Goal: Task Accomplishment & Management: Manage account settings

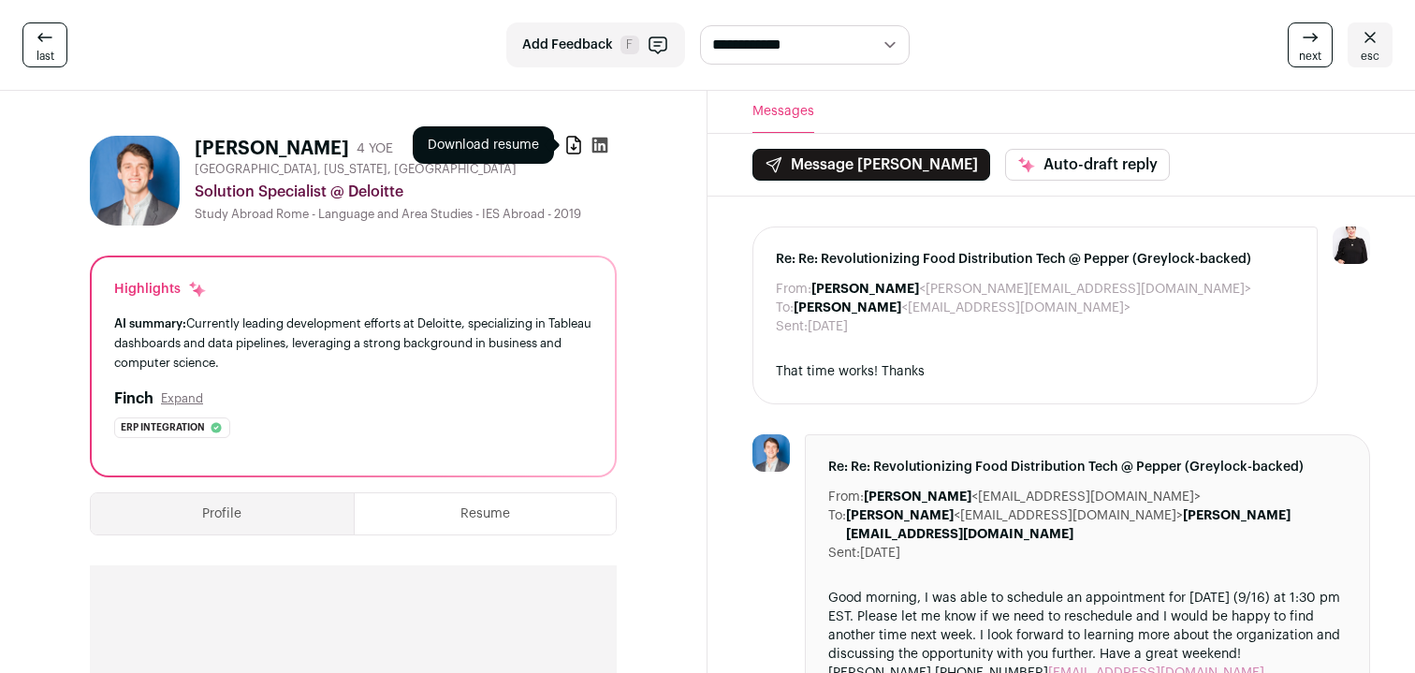
click at [571, 145] on icon at bounding box center [573, 145] width 19 height 19
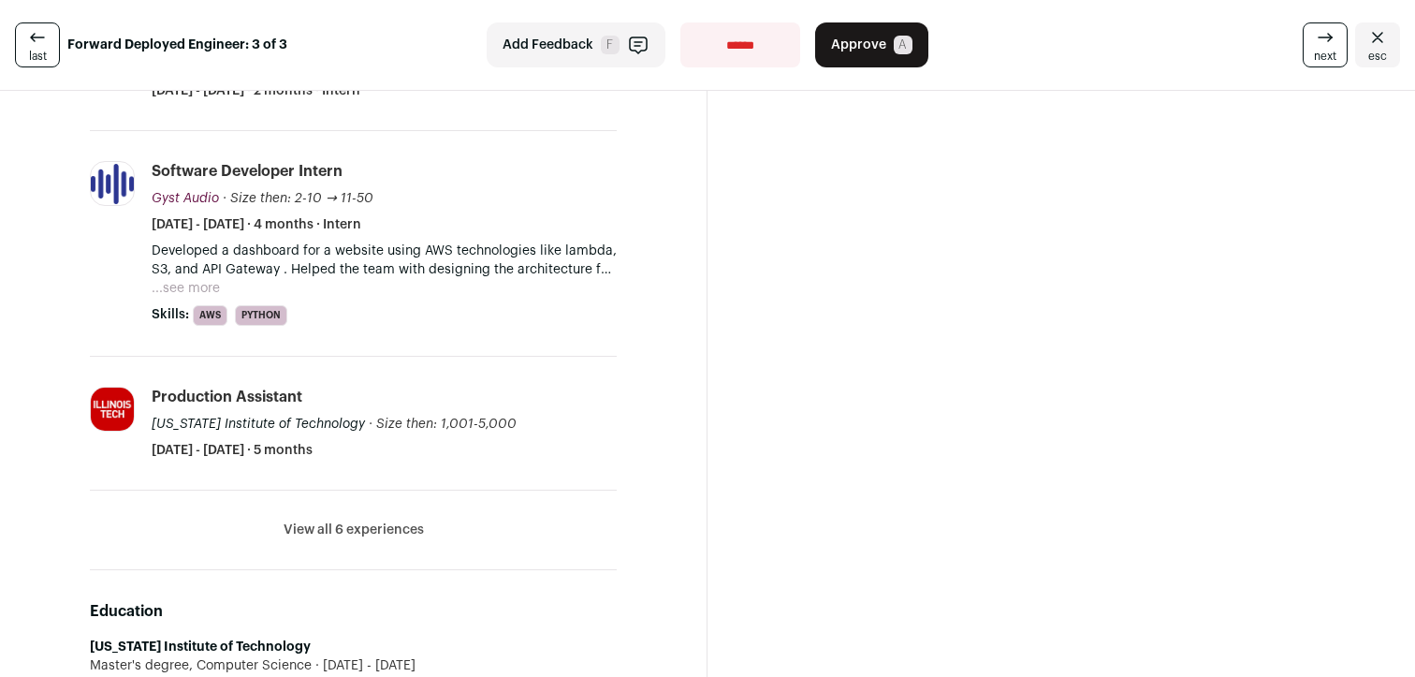
scroll to position [1084, 0]
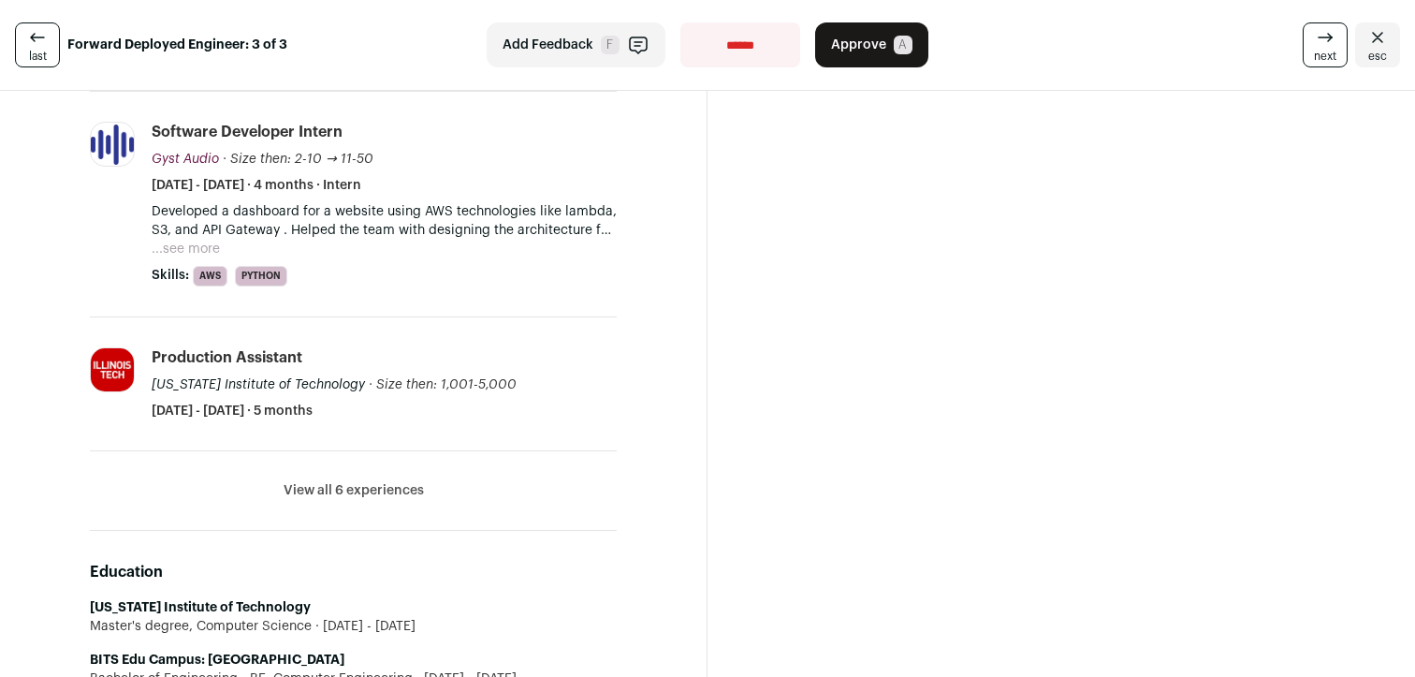
click at [371, 491] on button "View all 6 experiences" at bounding box center [354, 490] width 140 height 19
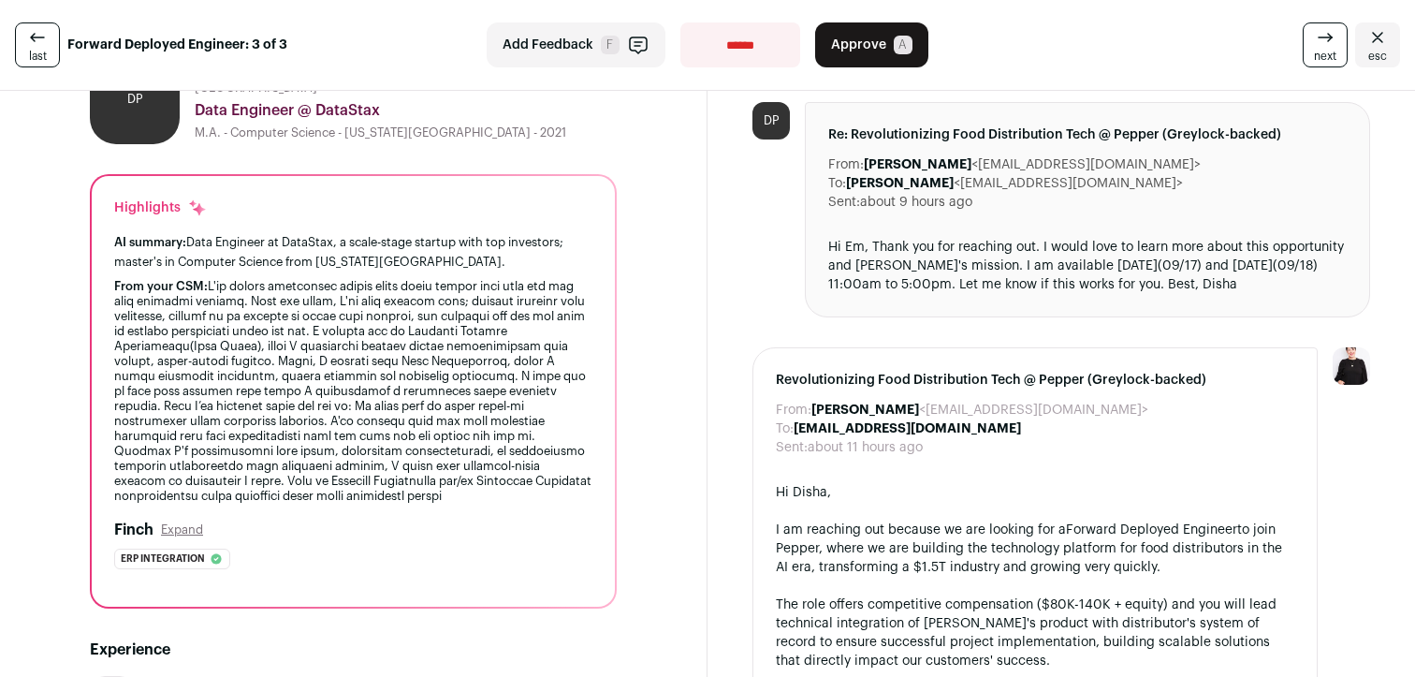
scroll to position [0, 0]
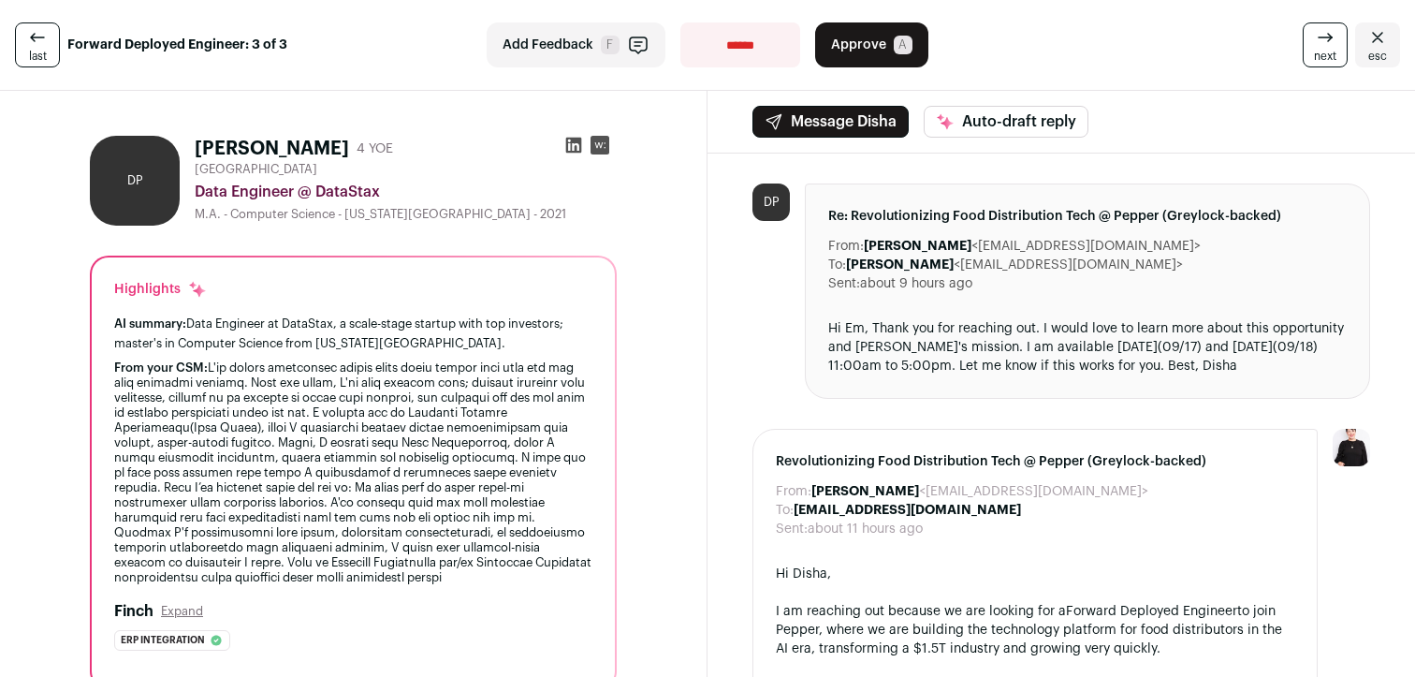
click at [577, 143] on icon at bounding box center [573, 145] width 19 height 19
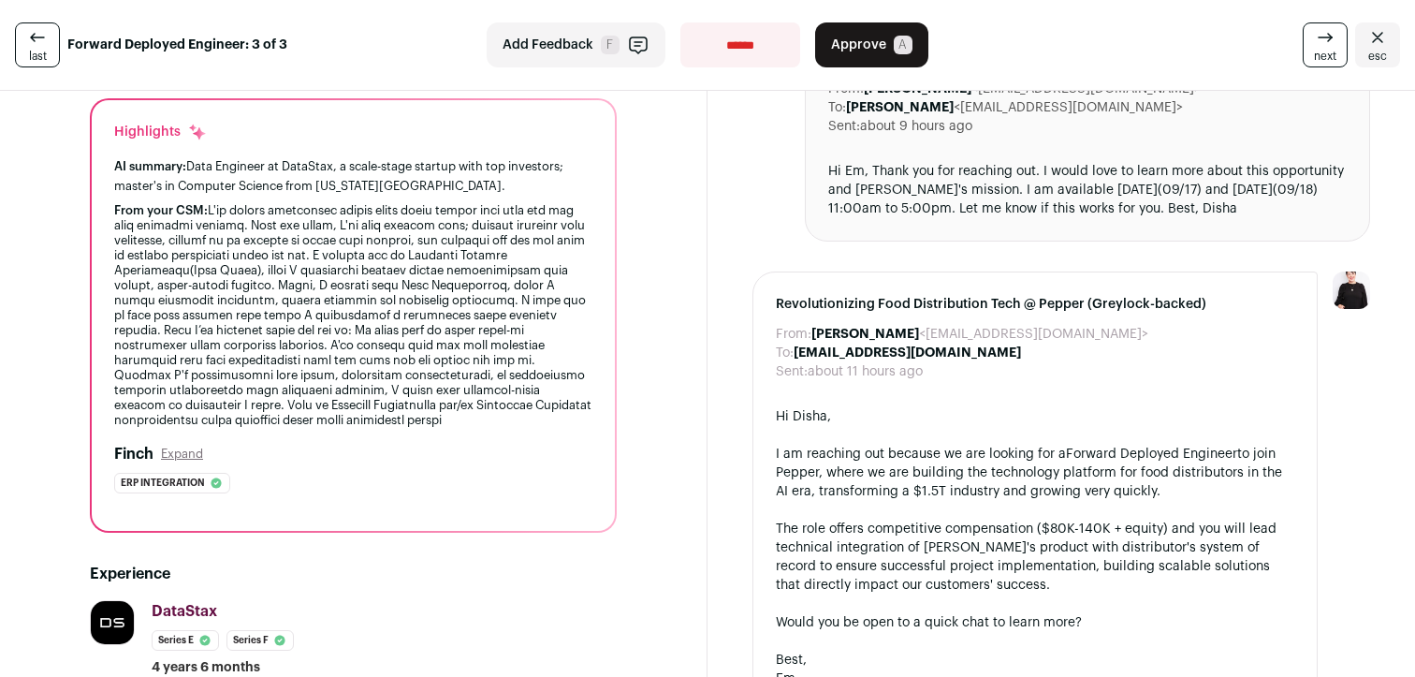
scroll to position [263, 0]
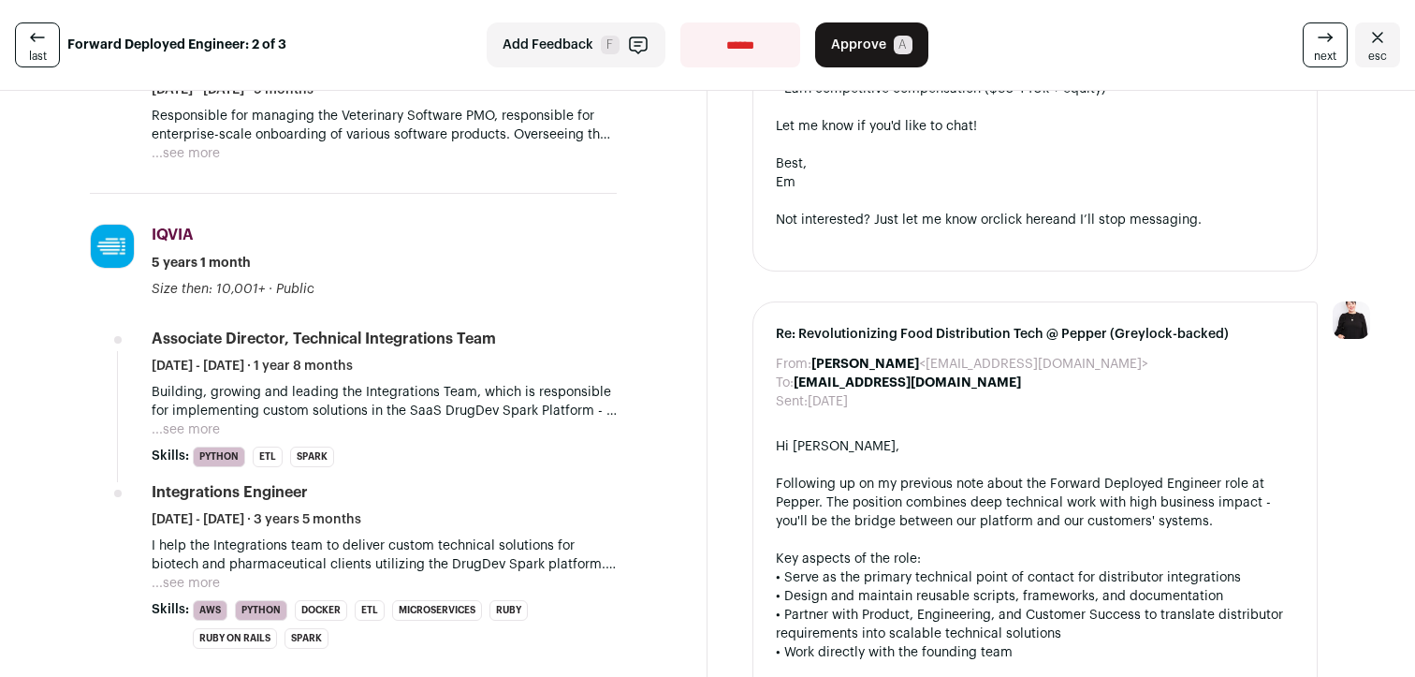
scroll to position [660, 0]
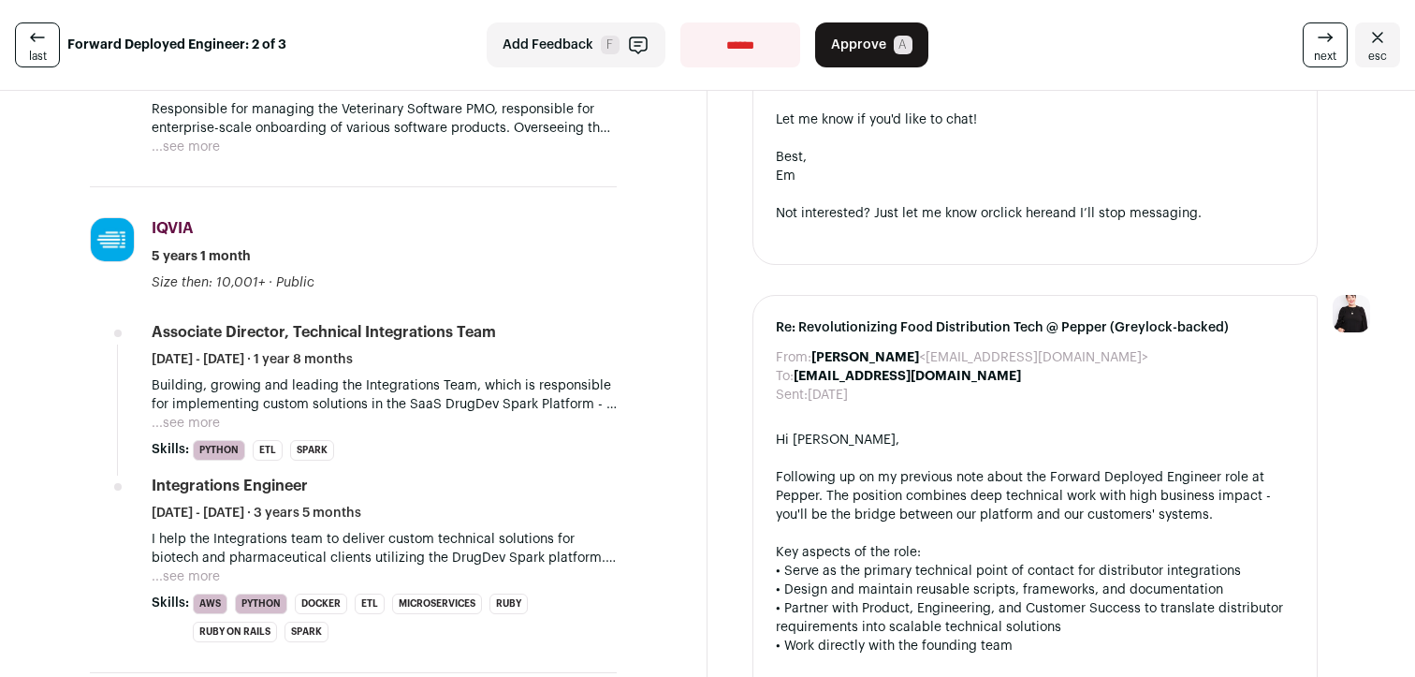
click at [211, 419] on button "...see more" at bounding box center [186, 423] width 68 height 19
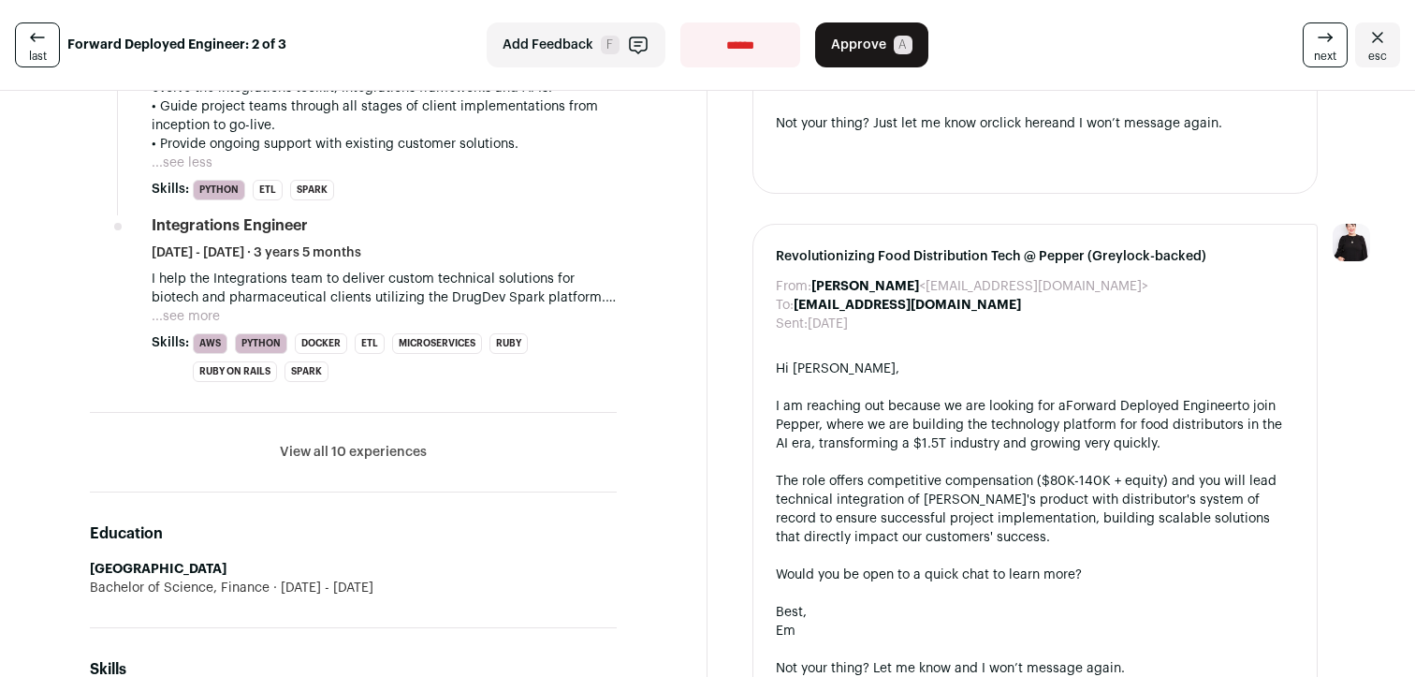
scroll to position [1335, 0]
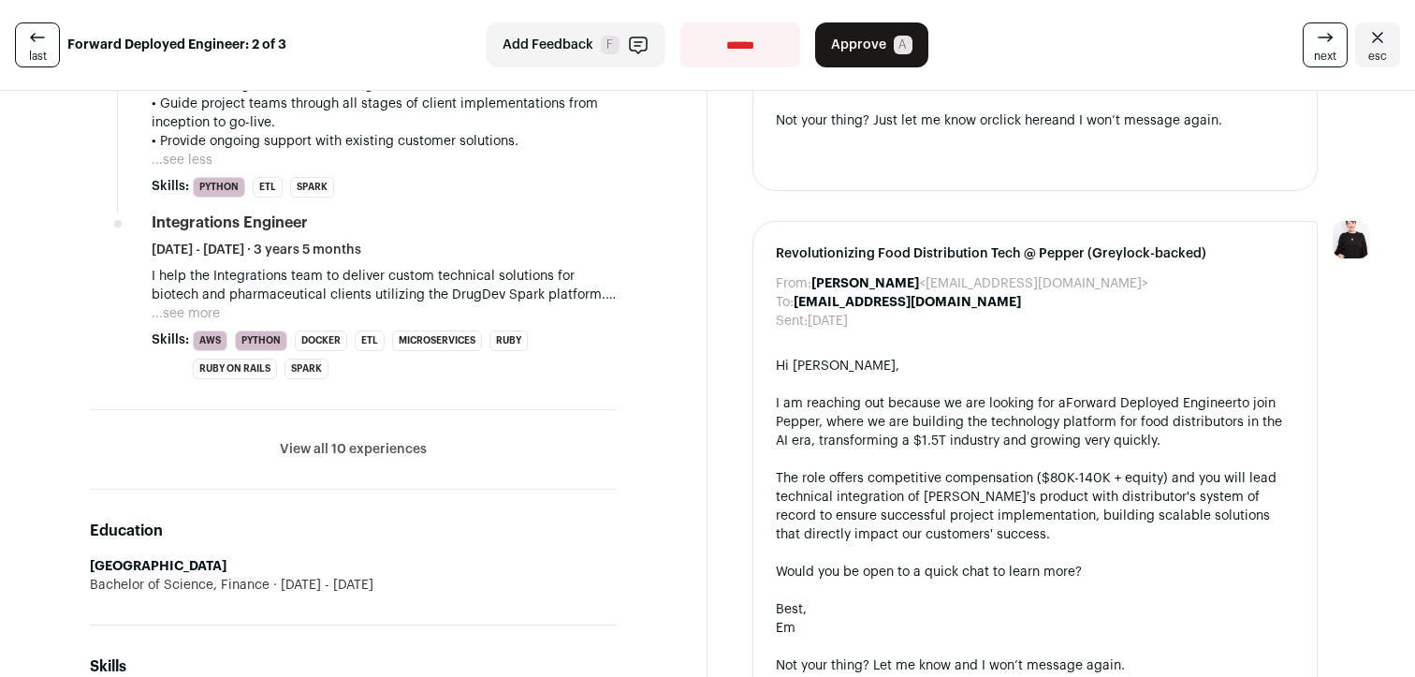
click at [342, 448] on button "View all 10 experiences" at bounding box center [353, 449] width 147 height 19
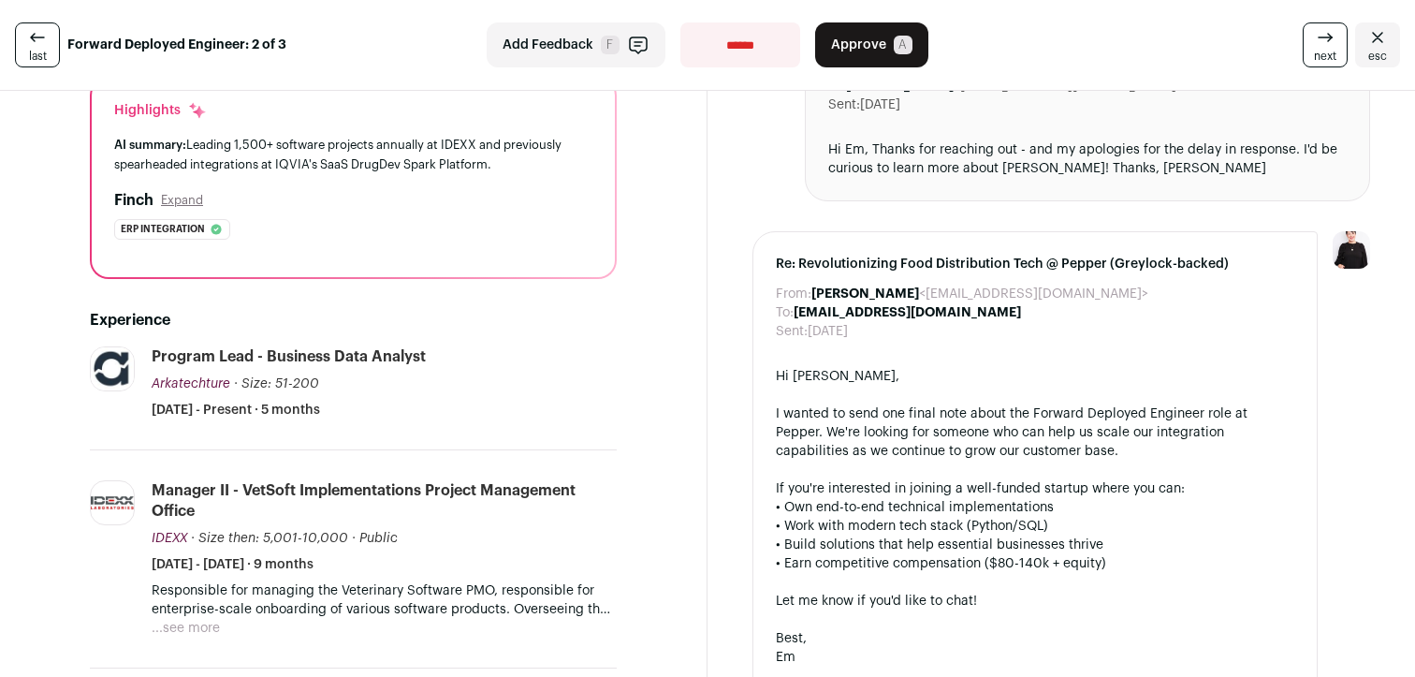
scroll to position [0, 0]
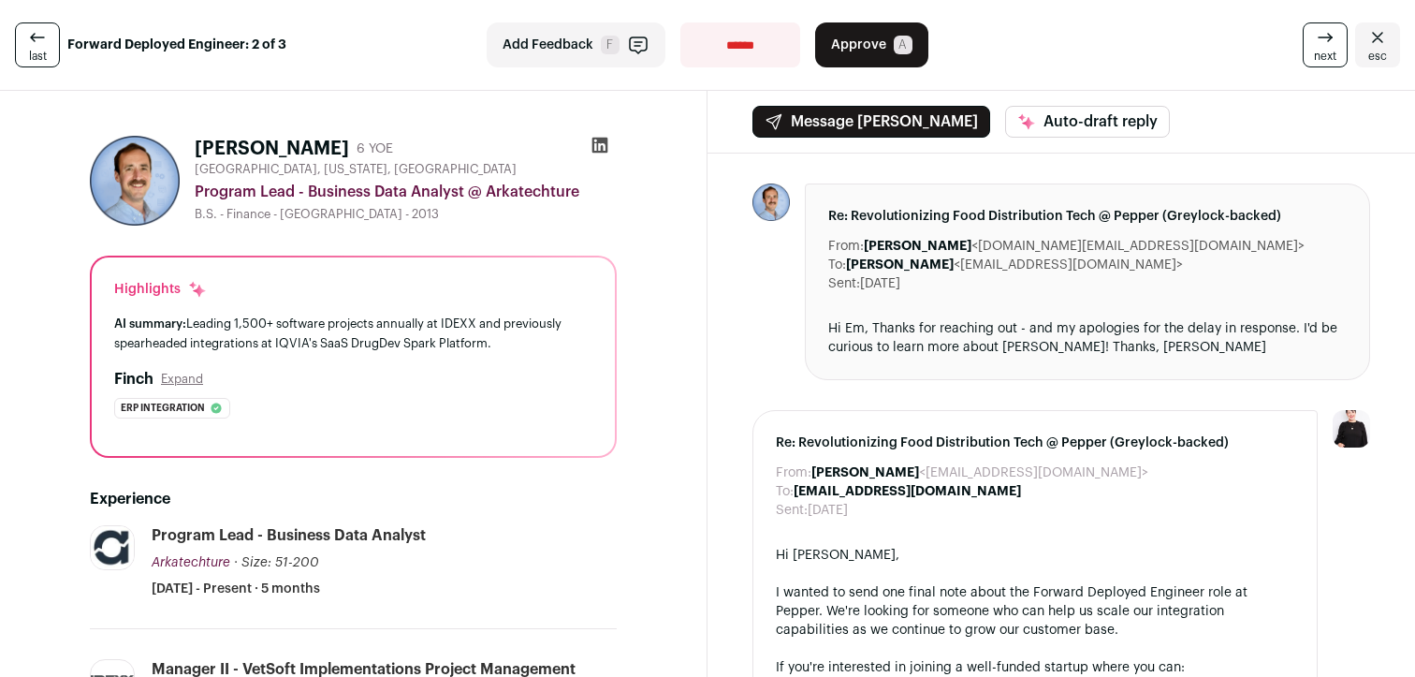
click at [603, 139] on icon at bounding box center [600, 146] width 16 height 16
click at [843, 53] on span "Approve" at bounding box center [858, 45] width 55 height 19
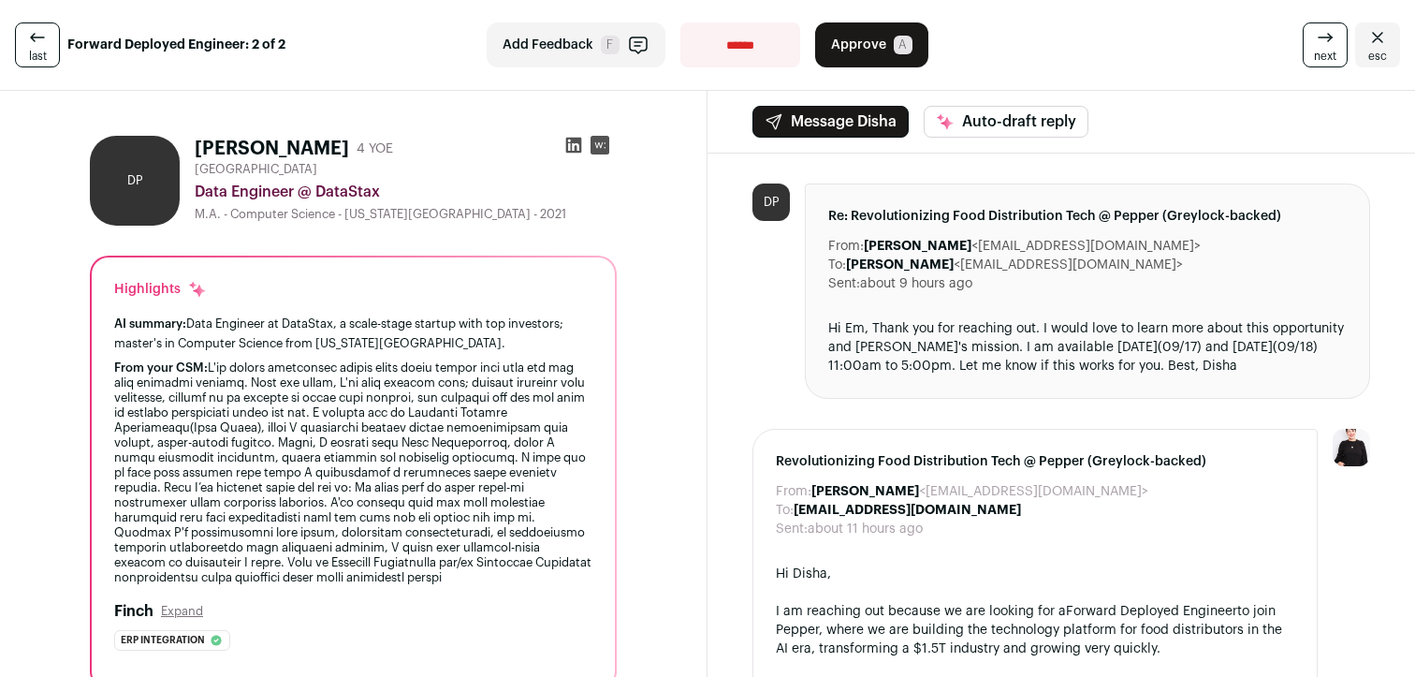
click at [1329, 45] on icon at bounding box center [1325, 37] width 22 height 22
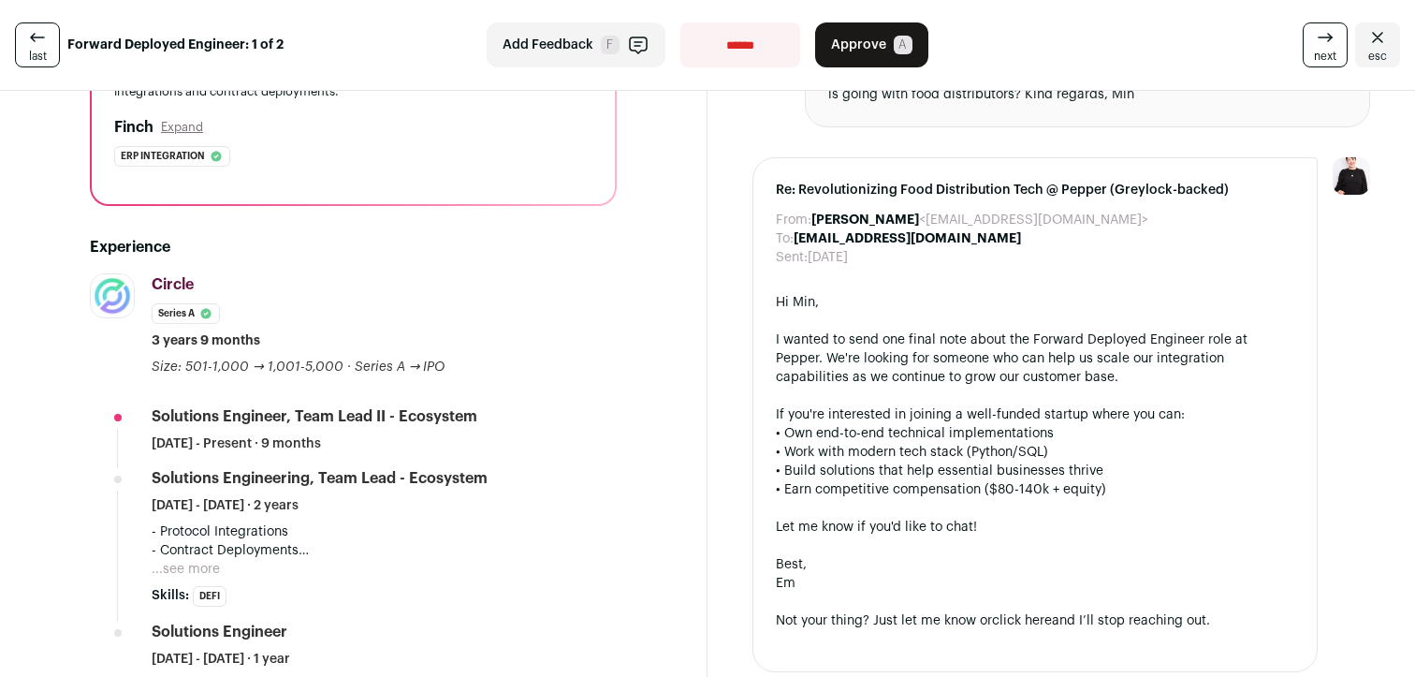
scroll to position [274, 0]
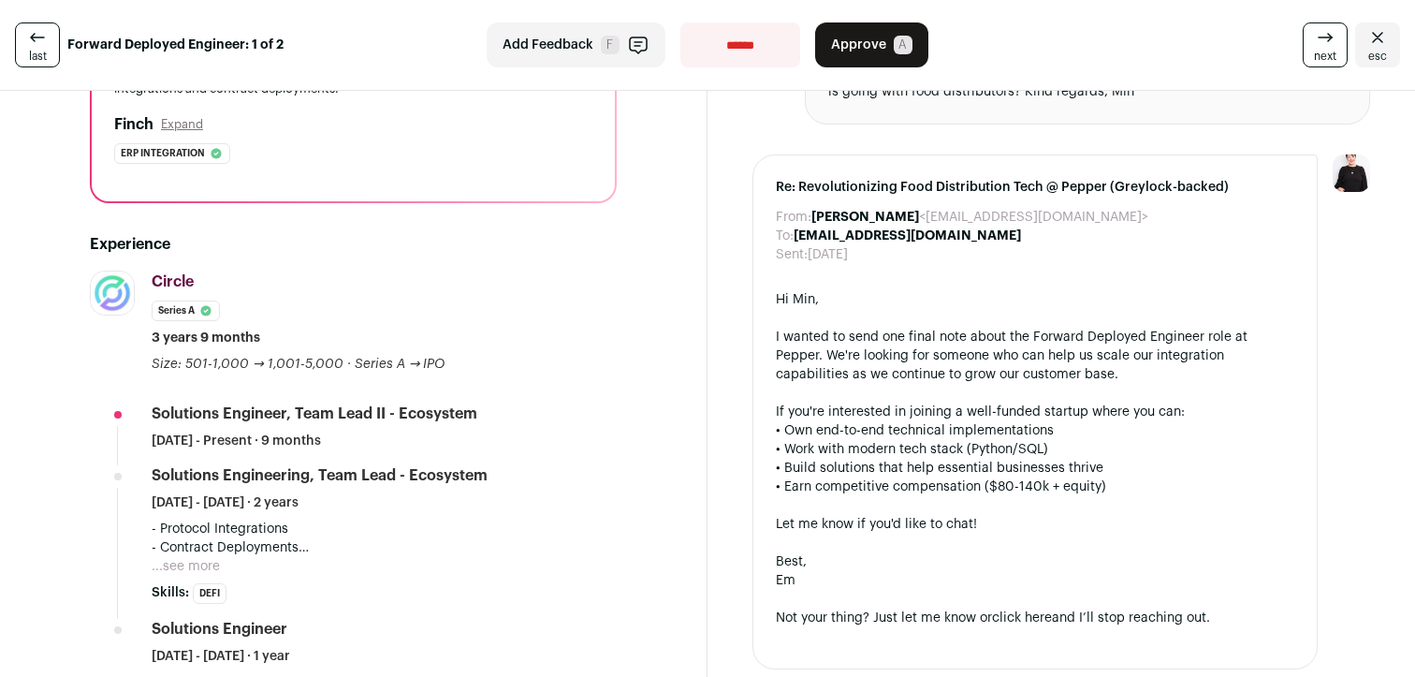
click at [212, 569] on button "...see more" at bounding box center [186, 566] width 68 height 19
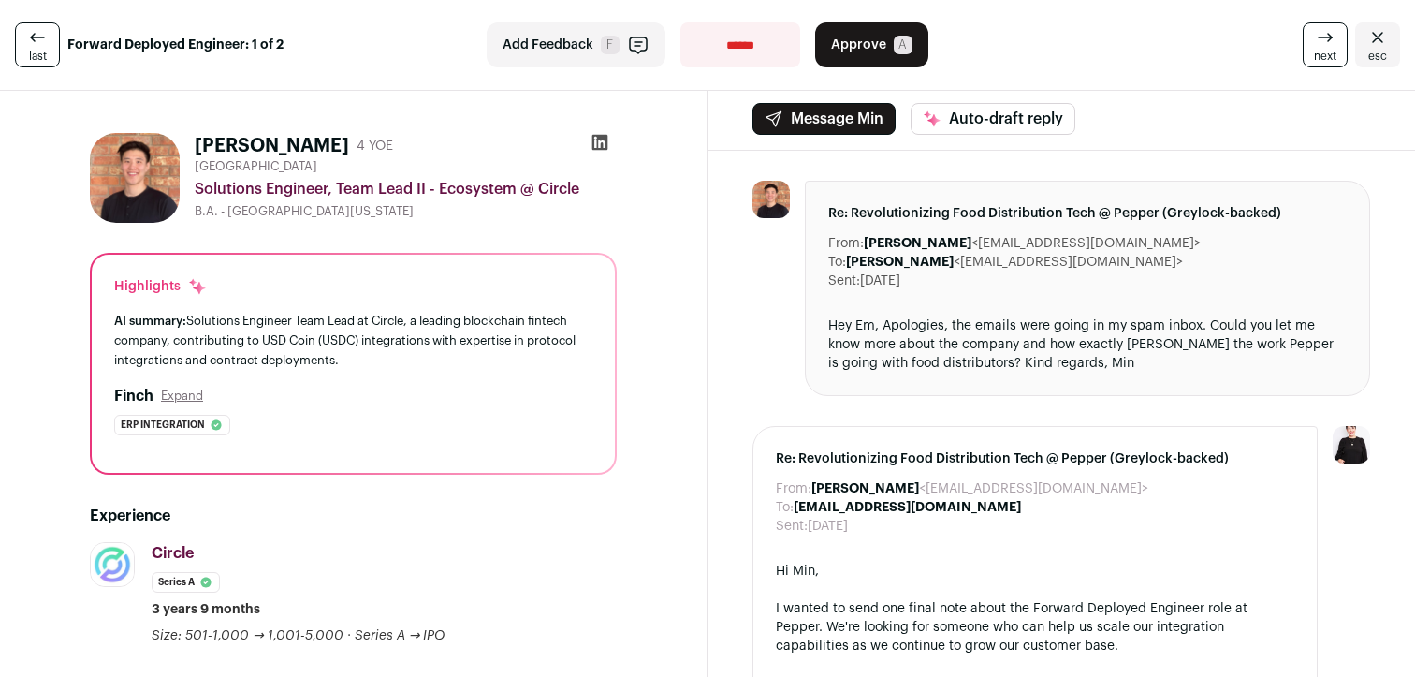
scroll to position [0, 0]
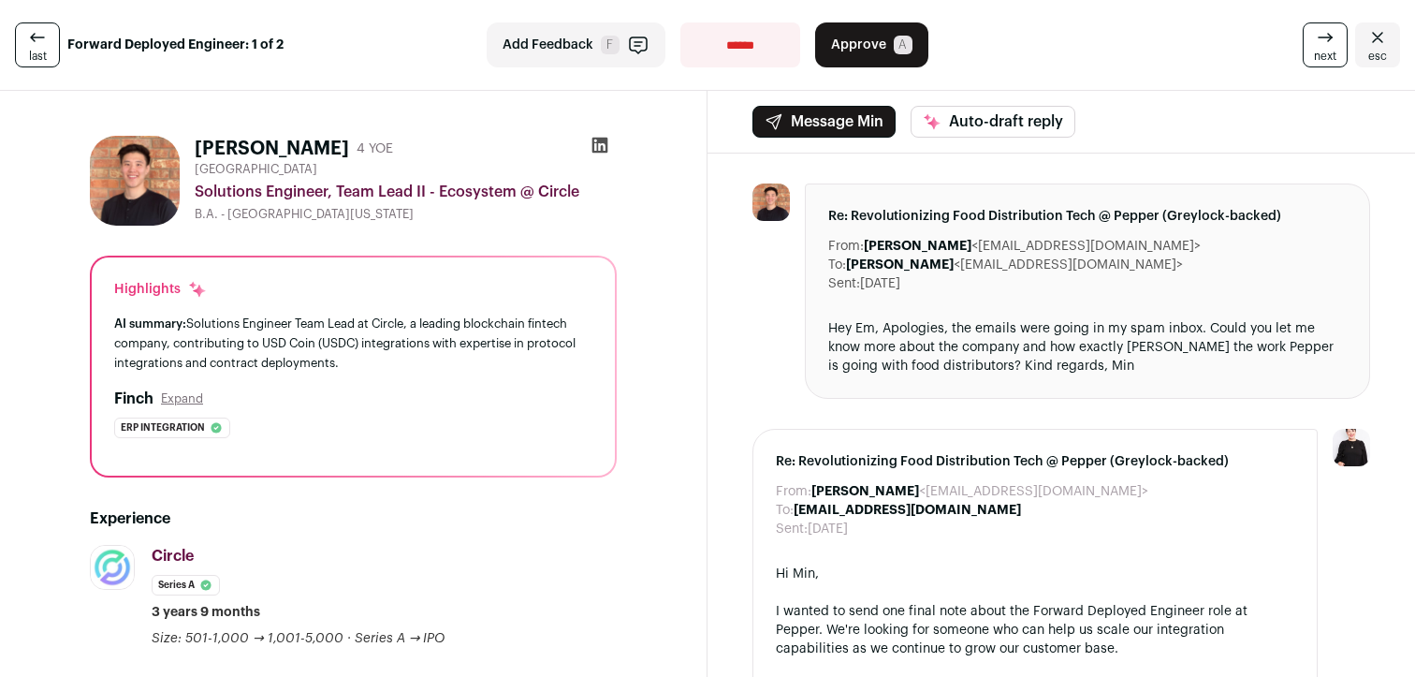
click at [598, 149] on icon at bounding box center [600, 145] width 19 height 19
click at [876, 54] on button "Approve A" at bounding box center [871, 44] width 113 height 45
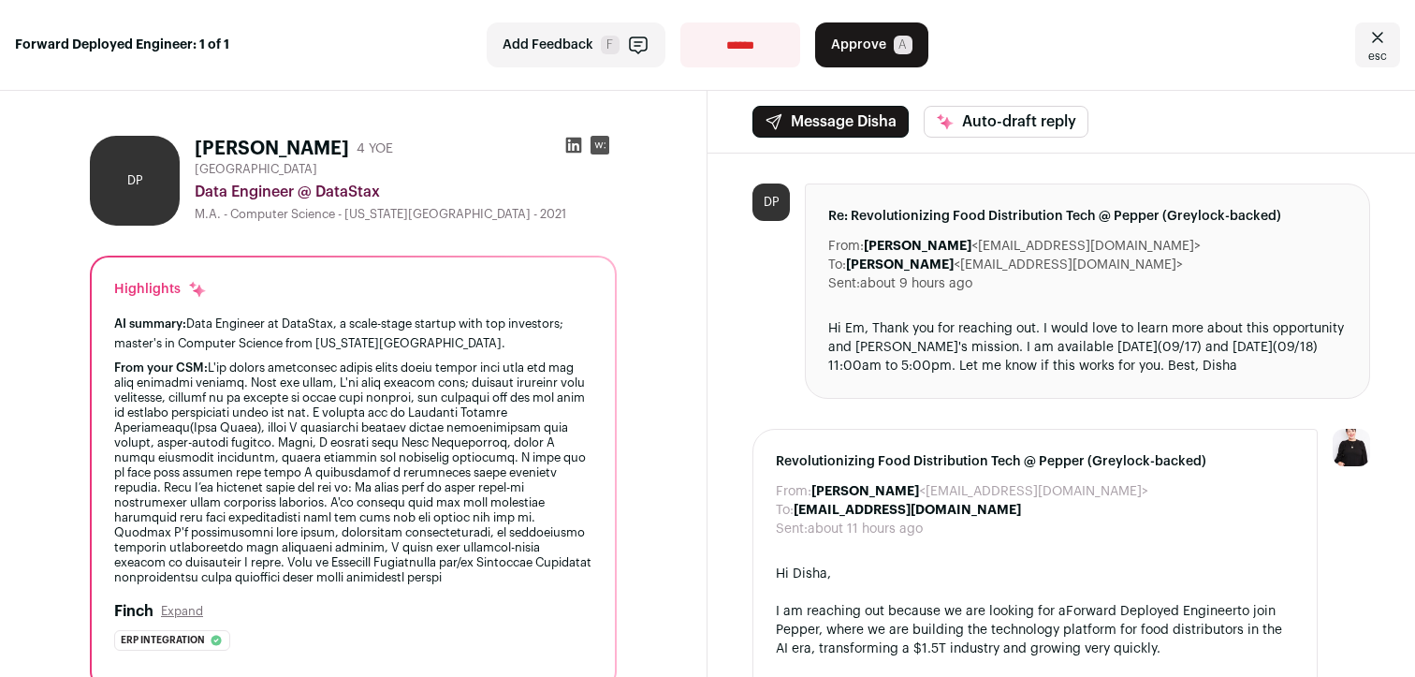
click at [577, 141] on icon at bounding box center [574, 146] width 16 height 16
click at [877, 51] on span "Approve" at bounding box center [858, 45] width 55 height 19
